Goal: Find specific page/section: Find specific page/section

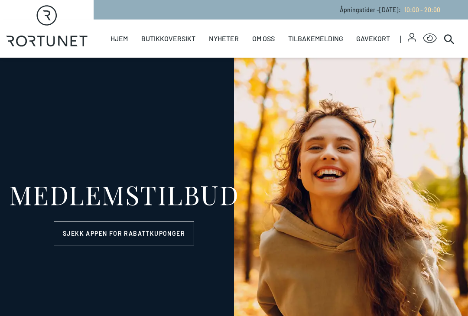
select select "NO"
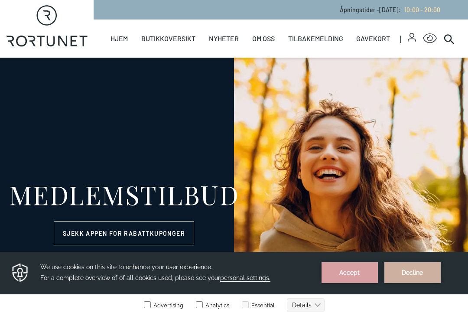
click at [0, 0] on link "Butikker" at bounding box center [0, 0] width 0 height 0
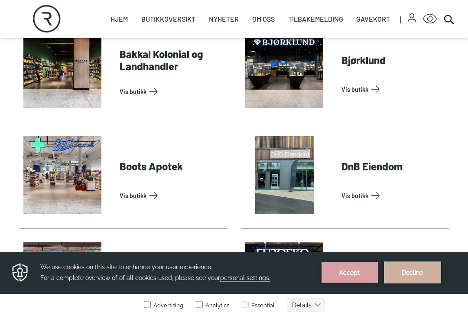
click at [422, 275] on button "Decline" at bounding box center [413, 272] width 56 height 21
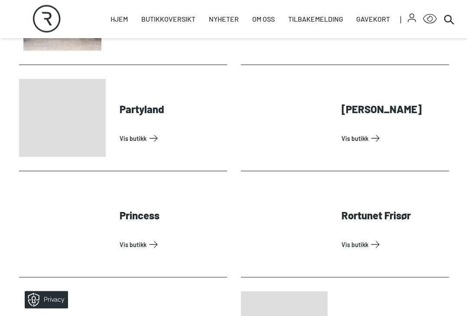
scroll to position [1915, 0]
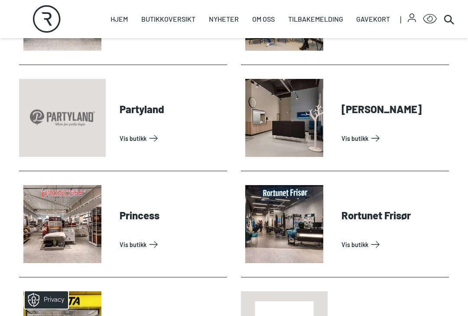
click at [360, 238] on link "Vis butikk" at bounding box center [394, 245] width 104 height 14
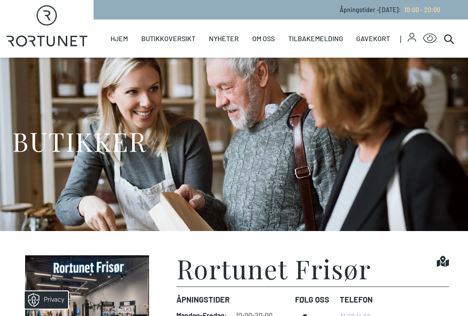
click at [0, 0] on link "Kontakt" at bounding box center [0, 0] width 0 height 0
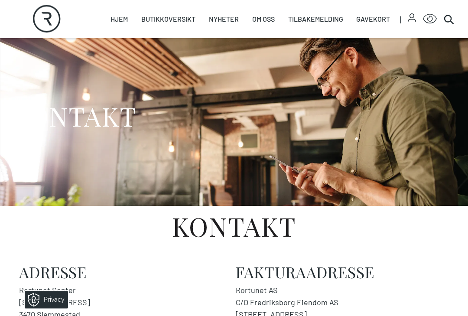
scroll to position [16, 0]
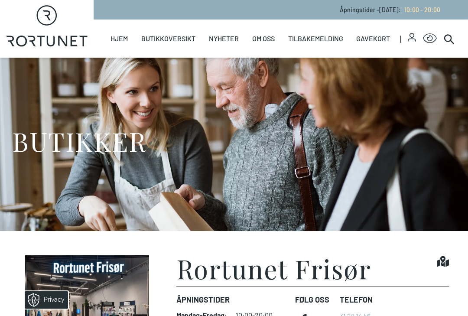
click at [249, 278] on h1 "Rortunet Frisør" at bounding box center [274, 268] width 195 height 26
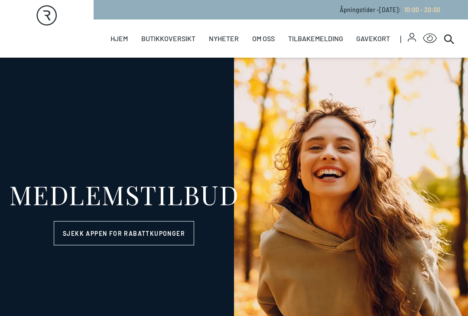
select select "NO"
